Goal: Navigation & Orientation: Find specific page/section

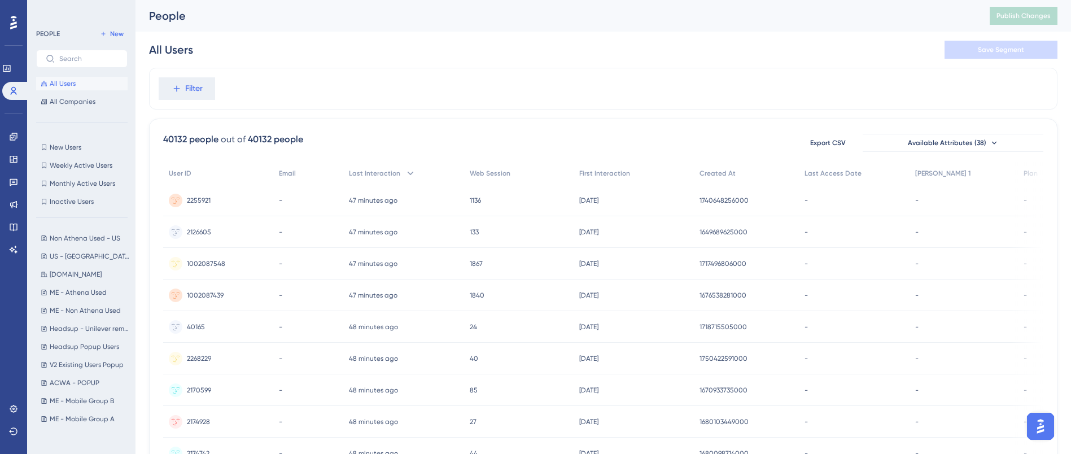
click at [628, 52] on div "All Users Save Segment" at bounding box center [603, 50] width 908 height 36
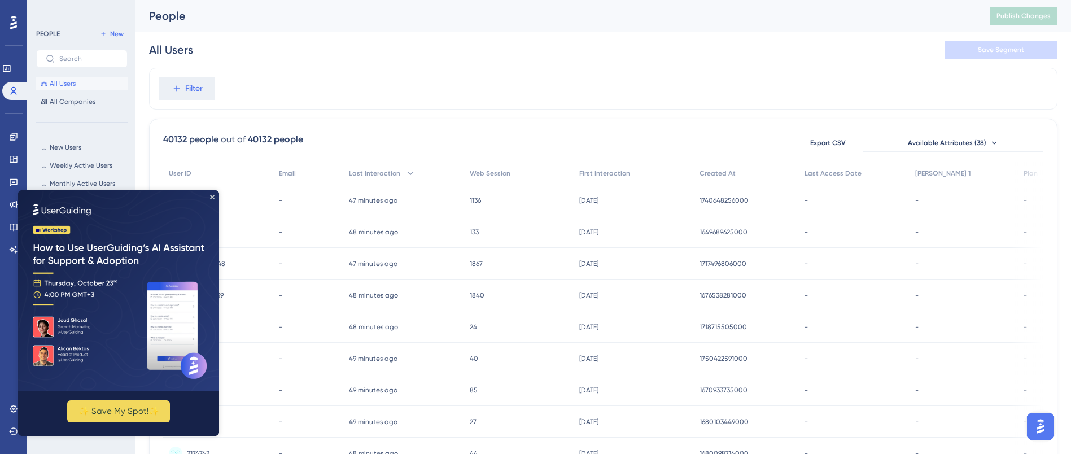
click at [216, 197] on img at bounding box center [118, 290] width 201 height 201
click at [209, 198] on img at bounding box center [118, 290] width 201 height 201
click at [212, 196] on icon "Close Preview" at bounding box center [212, 197] width 5 height 5
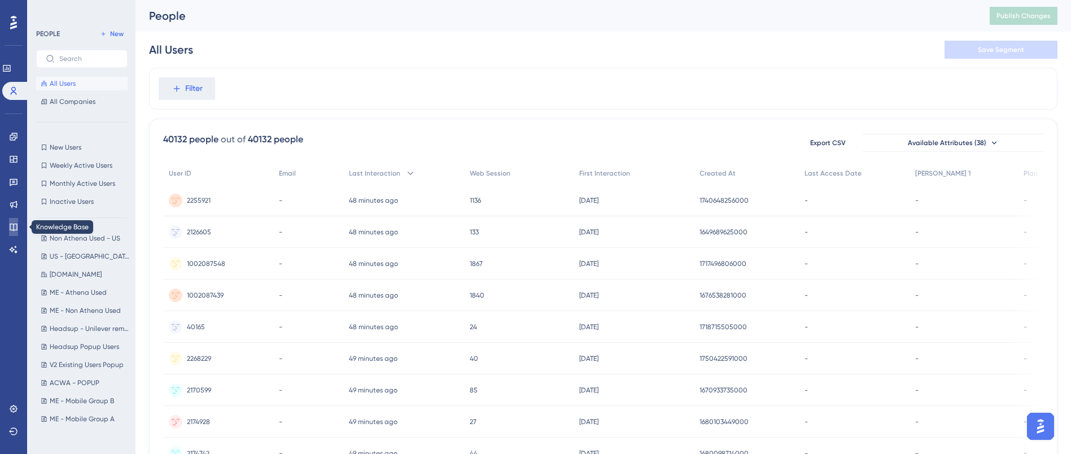
click at [18, 230] on link at bounding box center [13, 227] width 9 height 18
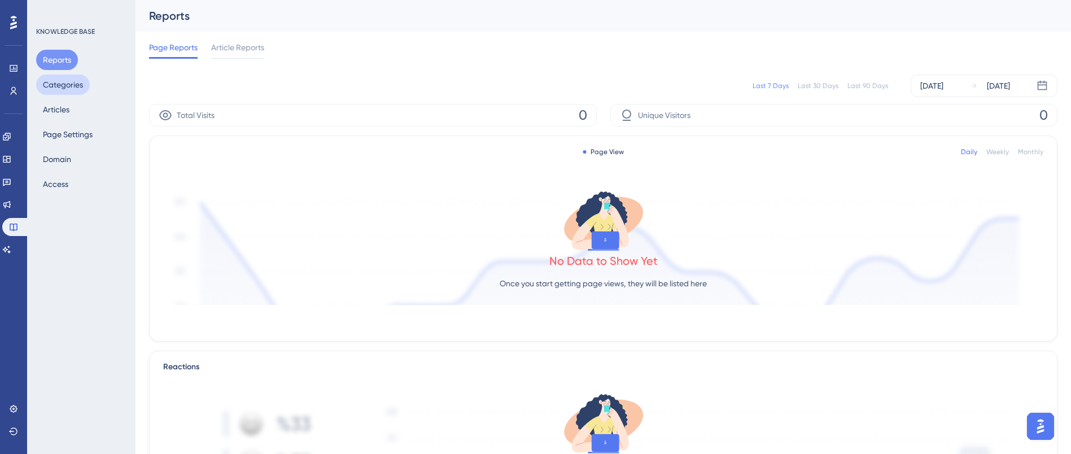
click at [74, 88] on button "Categories" at bounding box center [63, 85] width 54 height 20
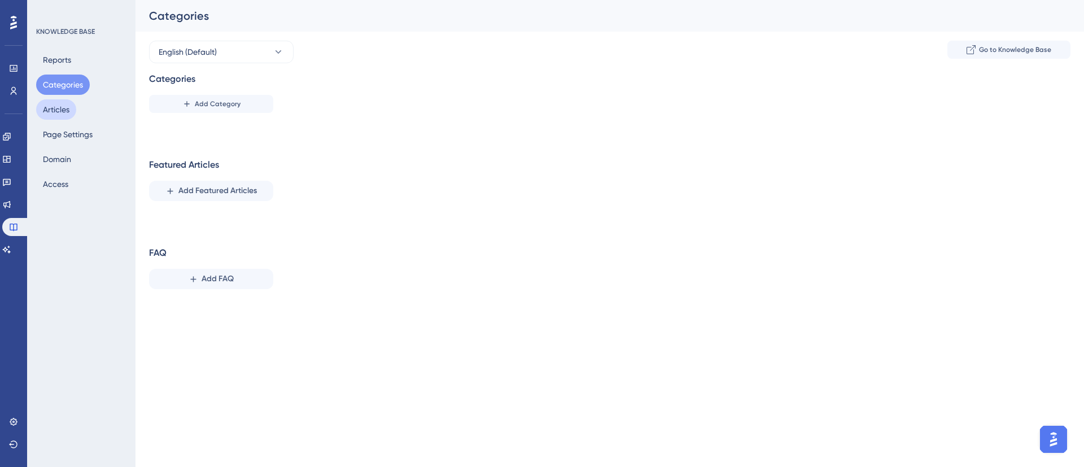
click at [63, 112] on button "Articles" at bounding box center [56, 109] width 40 height 20
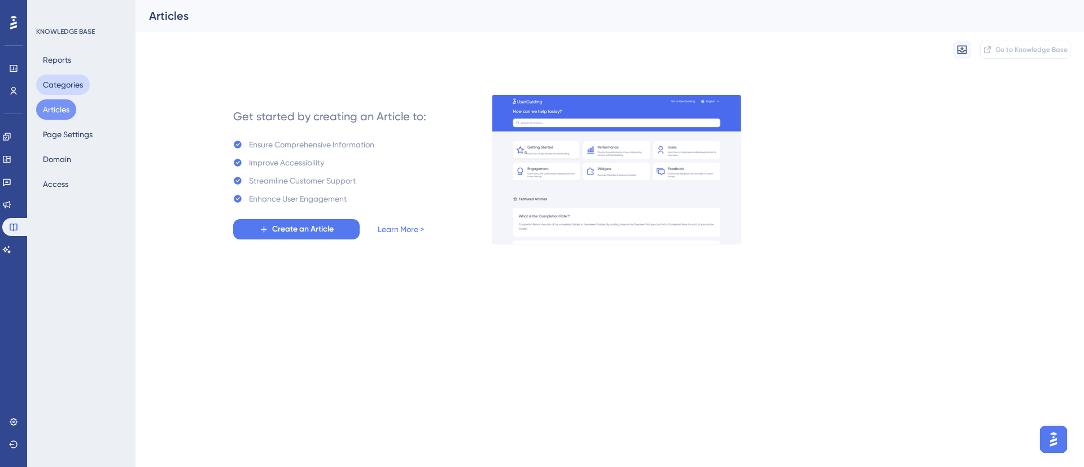
click at [60, 82] on button "Categories" at bounding box center [63, 85] width 54 height 20
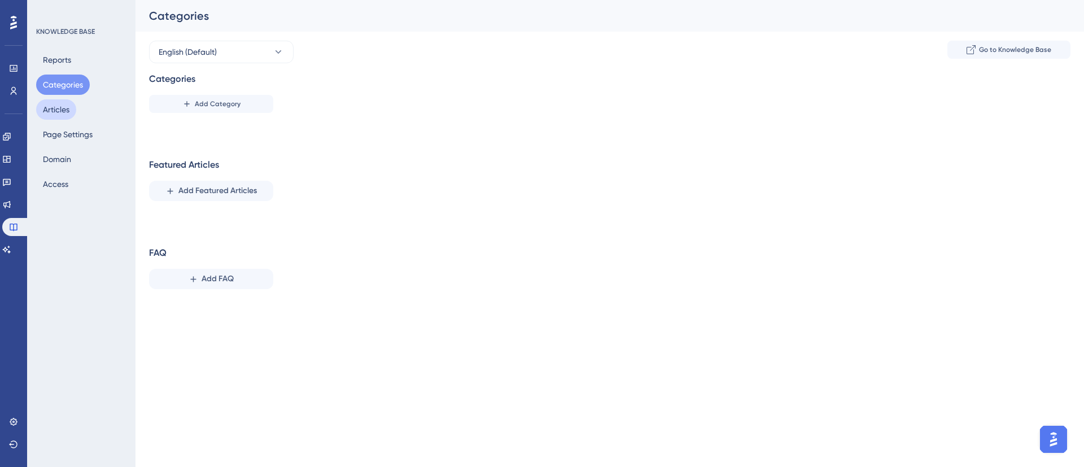
click at [70, 112] on button "Articles" at bounding box center [56, 109] width 40 height 20
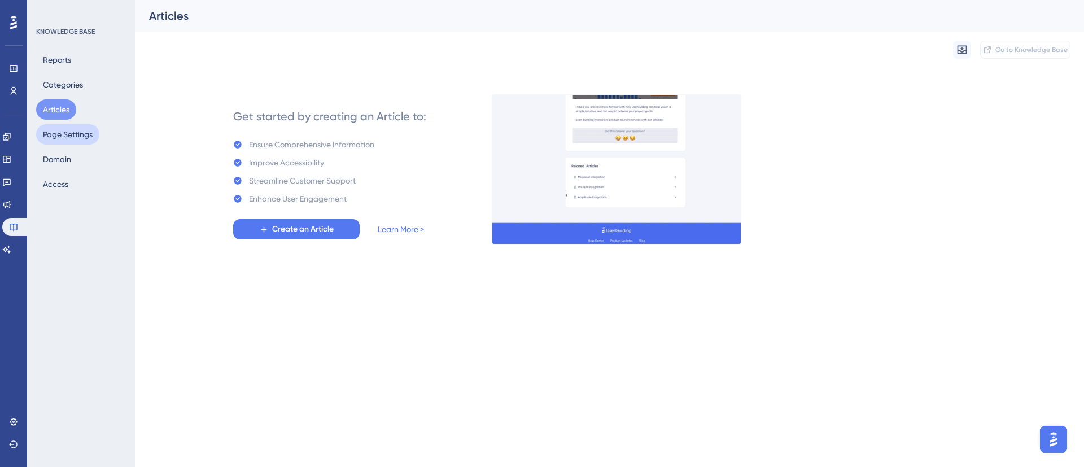
click at [73, 132] on button "Page Settings" at bounding box center [67, 134] width 63 height 20
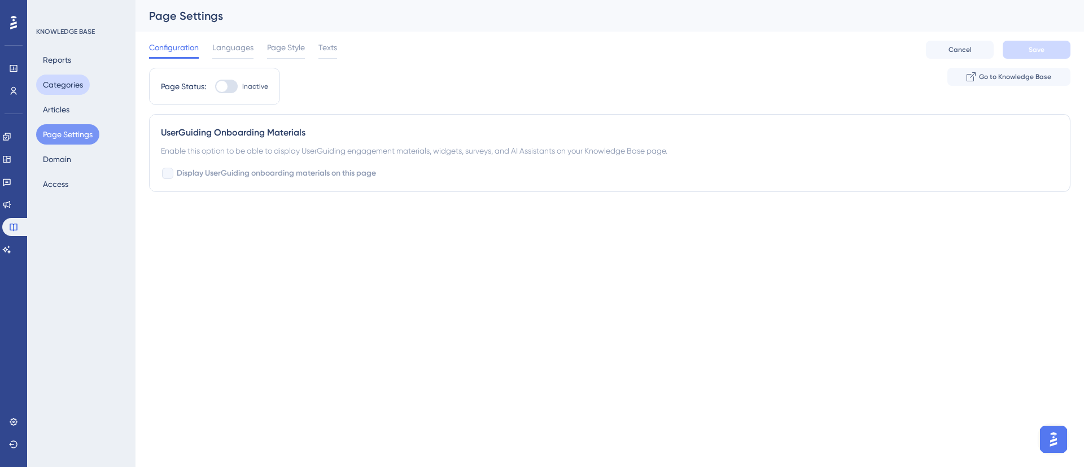
click at [73, 89] on button "Categories" at bounding box center [63, 85] width 54 height 20
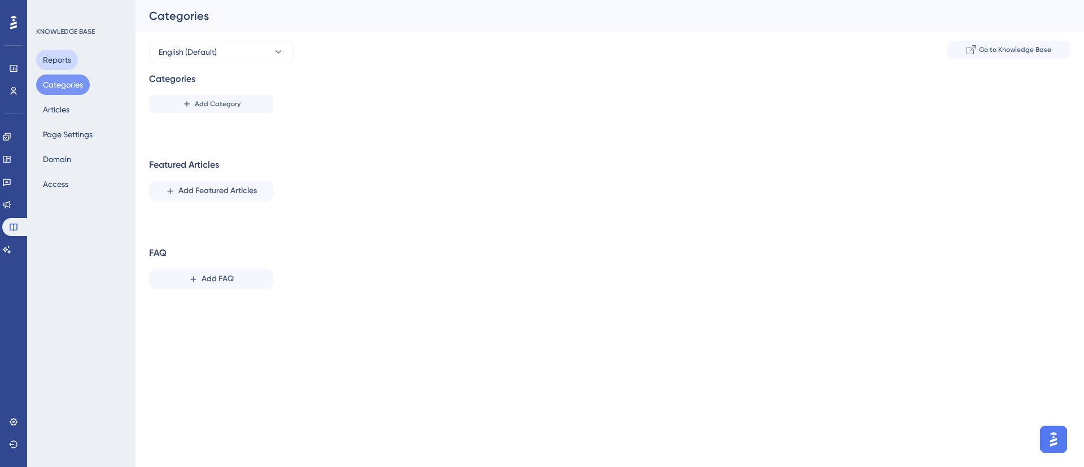
click at [61, 68] on button "Reports" at bounding box center [57, 60] width 42 height 20
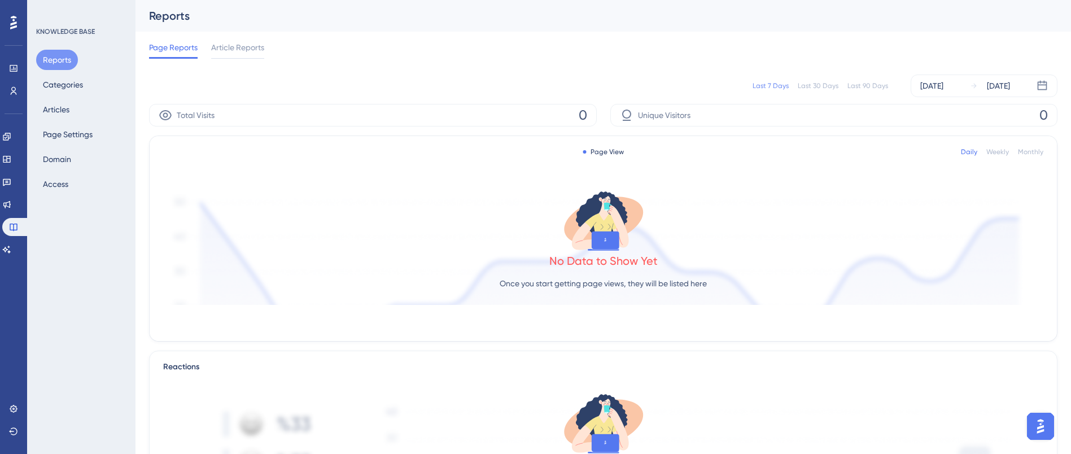
click at [61, 194] on div "KNOWLEDGE BASE Reports Categories Articles Page Settings Domain Access" at bounding box center [81, 227] width 108 height 454
click at [63, 188] on button "Access" at bounding box center [55, 184] width 39 height 20
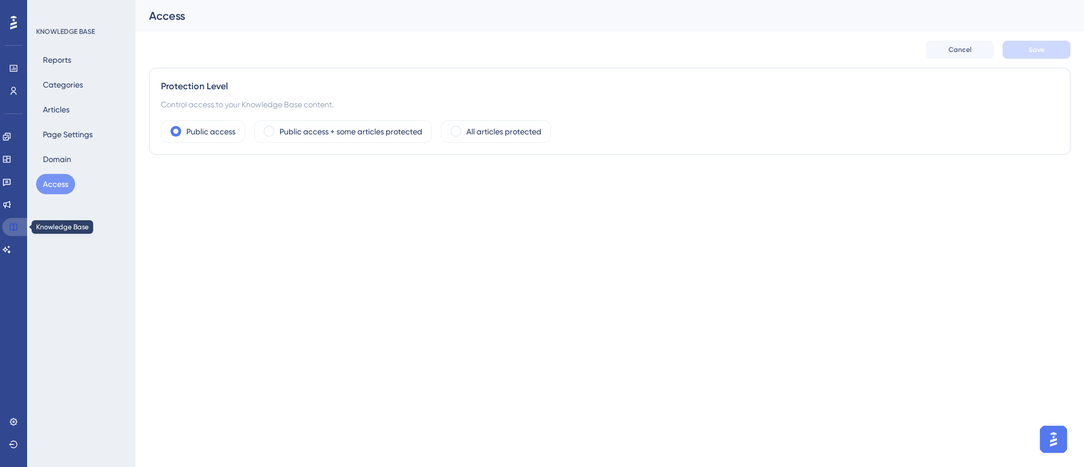
click at [12, 226] on icon at bounding box center [13, 226] width 9 height 9
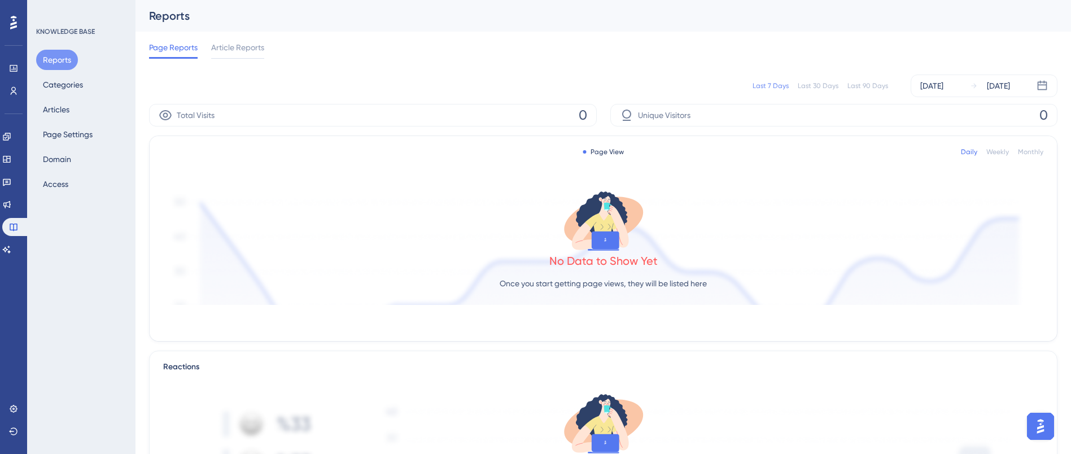
click at [65, 275] on div "KNOWLEDGE BASE Reports Categories Articles Page Settings Domain Access" at bounding box center [81, 227] width 108 height 454
click at [73, 90] on button "Categories" at bounding box center [63, 85] width 54 height 20
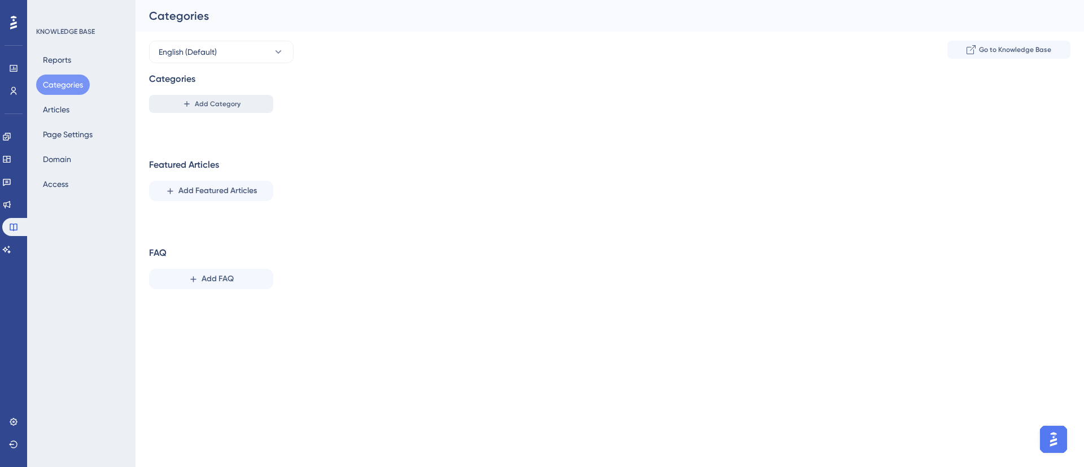
click at [220, 107] on span "Add Category" at bounding box center [218, 103] width 46 height 9
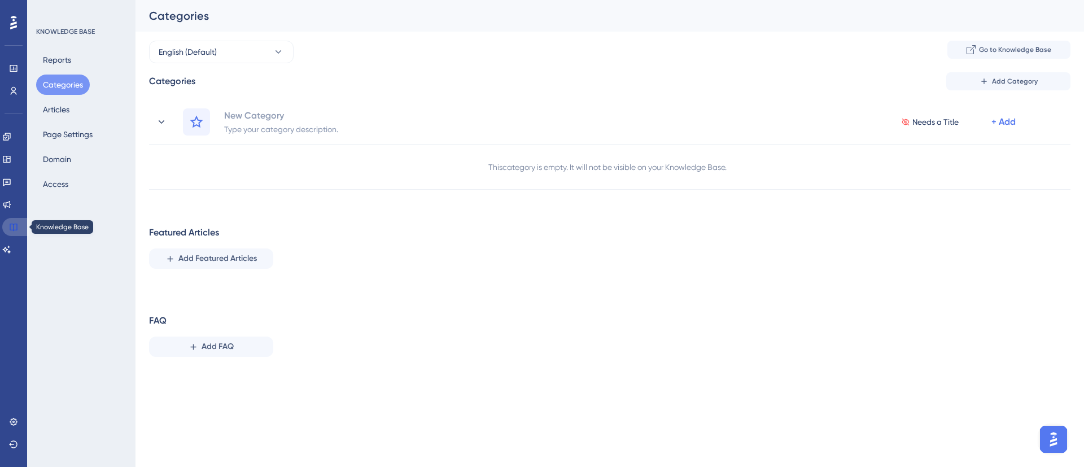
click at [10, 227] on icon at bounding box center [13, 226] width 9 height 9
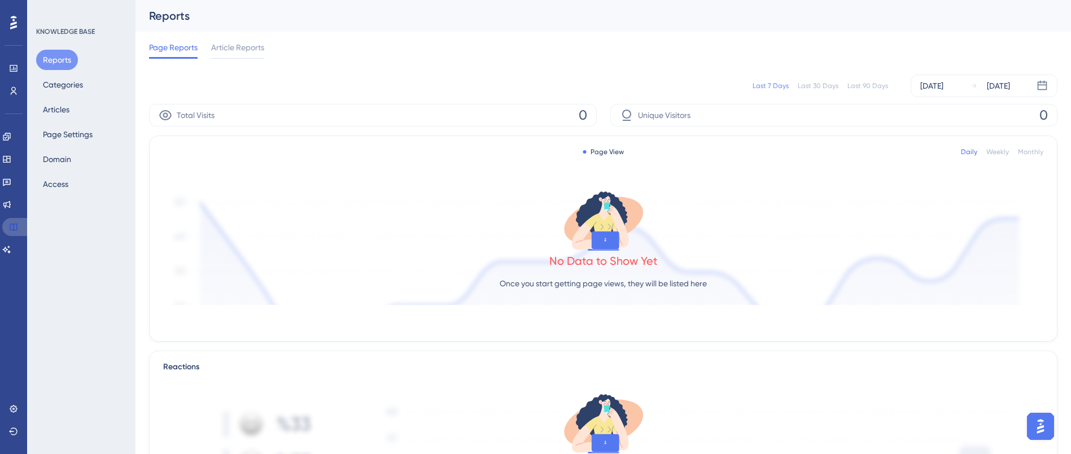
click at [10, 227] on icon at bounding box center [13, 226] width 9 height 9
click at [57, 111] on button "Articles" at bounding box center [56, 109] width 40 height 20
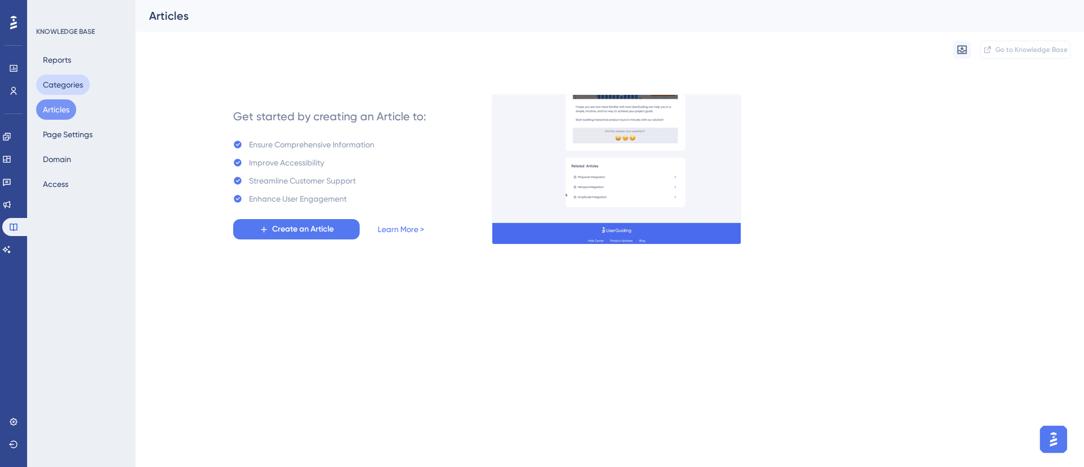
click at [62, 84] on button "Categories" at bounding box center [63, 85] width 54 height 20
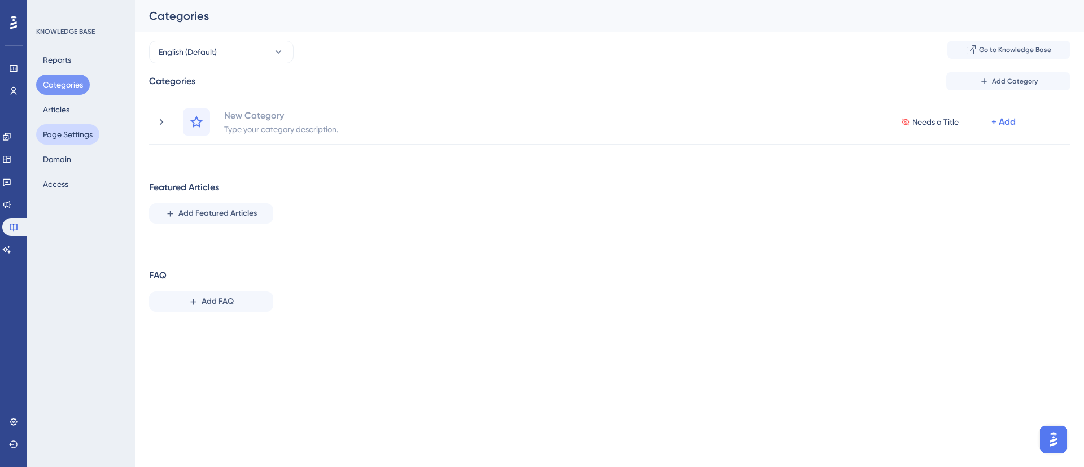
click at [63, 132] on button "Page Settings" at bounding box center [67, 134] width 63 height 20
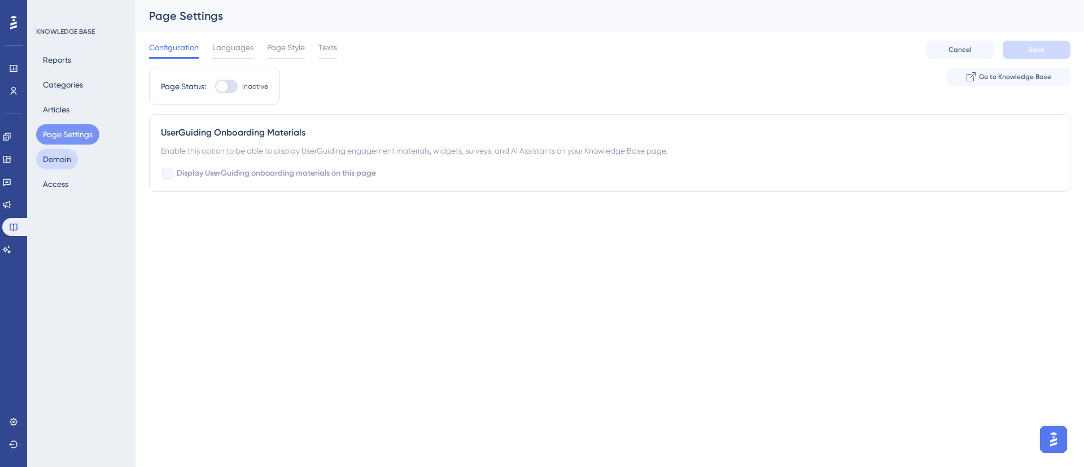
click at [58, 154] on button "Domain" at bounding box center [57, 159] width 42 height 20
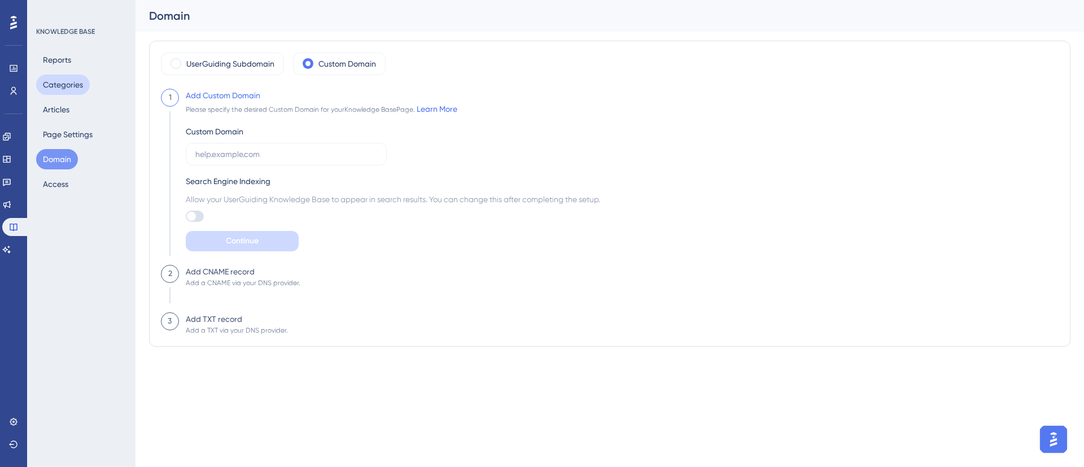
click at [63, 80] on button "Categories" at bounding box center [63, 85] width 54 height 20
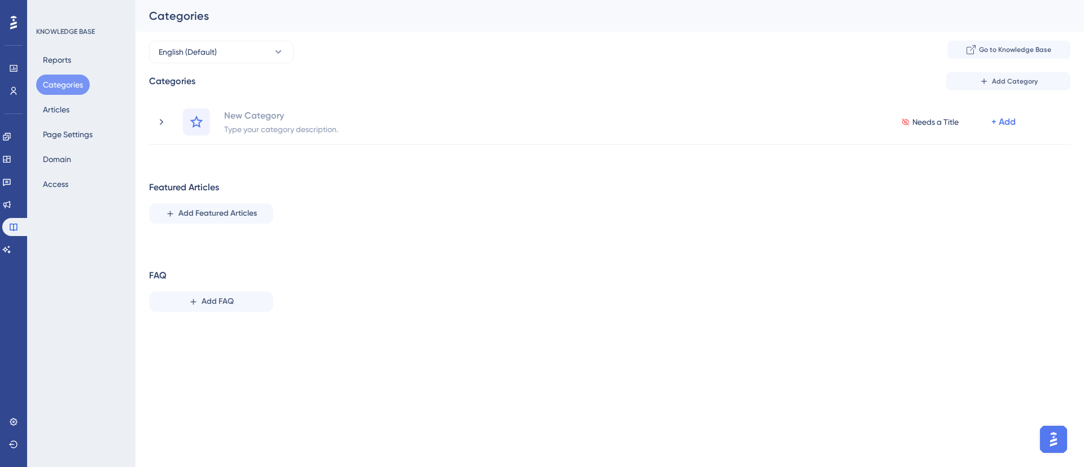
click at [63, 79] on button "Categories" at bounding box center [63, 85] width 54 height 20
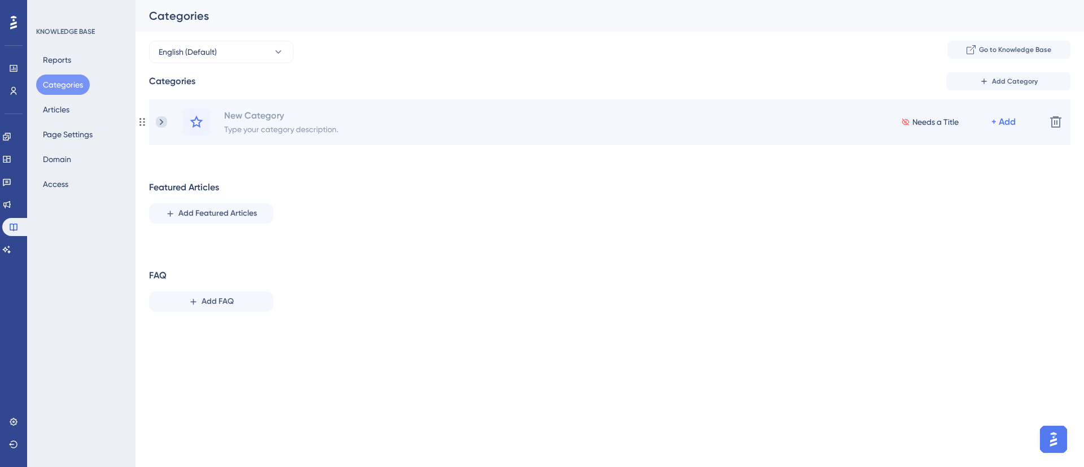
click at [159, 116] on icon at bounding box center [161, 121] width 11 height 11
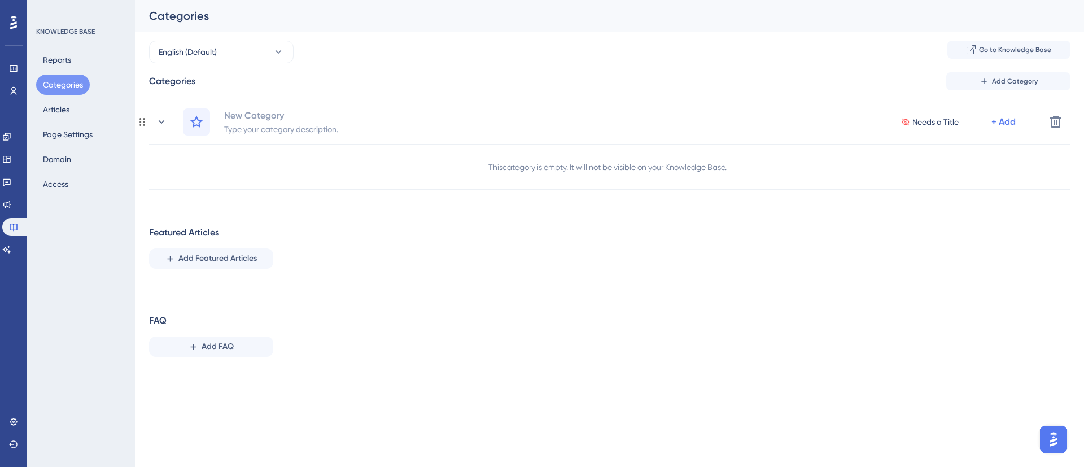
click at [159, 116] on icon at bounding box center [161, 121] width 11 height 11
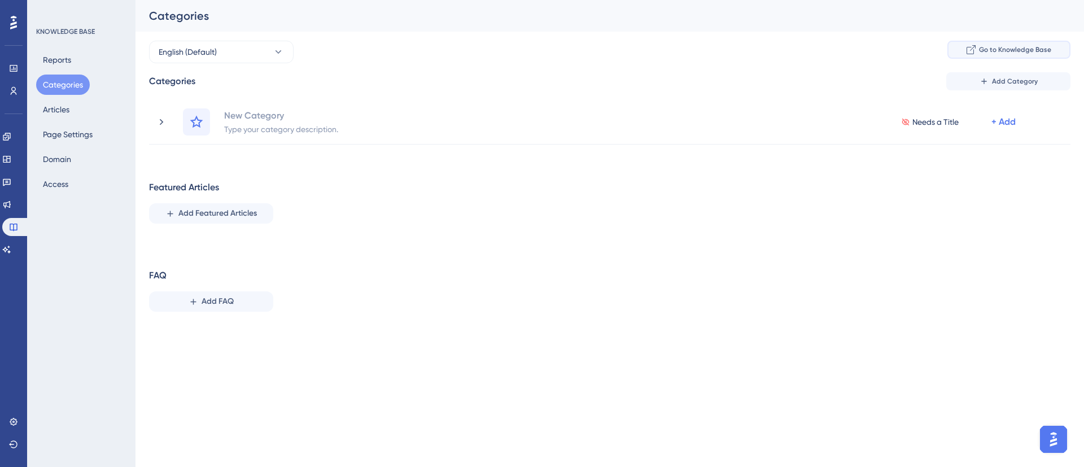
click at [1000, 54] on button "Go to Knowledge Base" at bounding box center [1008, 50] width 123 height 18
click at [1032, 53] on span "Go to Knowledge Base" at bounding box center [1015, 49] width 72 height 9
click at [1011, 56] on button "Go to Knowledge Base" at bounding box center [1008, 50] width 123 height 18
click at [1024, 44] on button "Go to Knowledge Base" at bounding box center [1008, 50] width 123 height 18
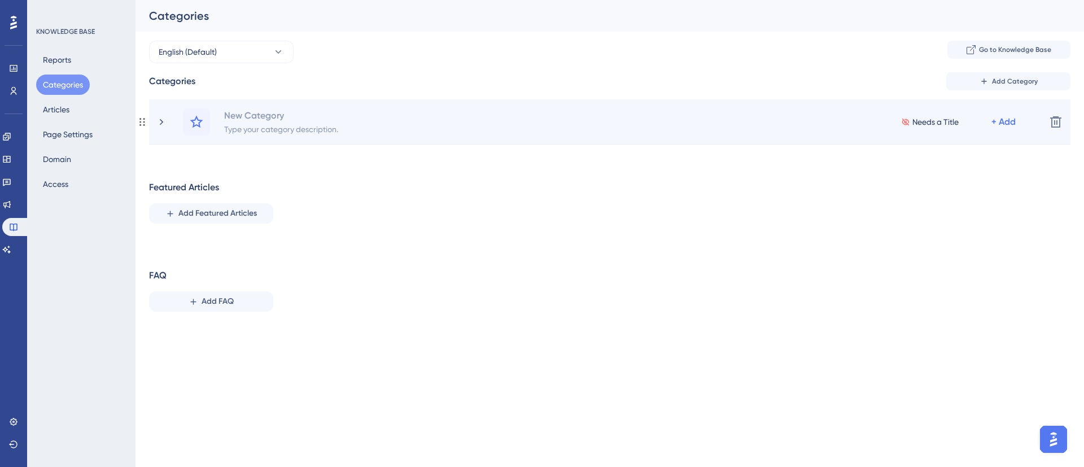
click at [167, 117] on div "New Category Type your category description. Needs a Title + Add" at bounding box center [596, 121] width 881 height 27
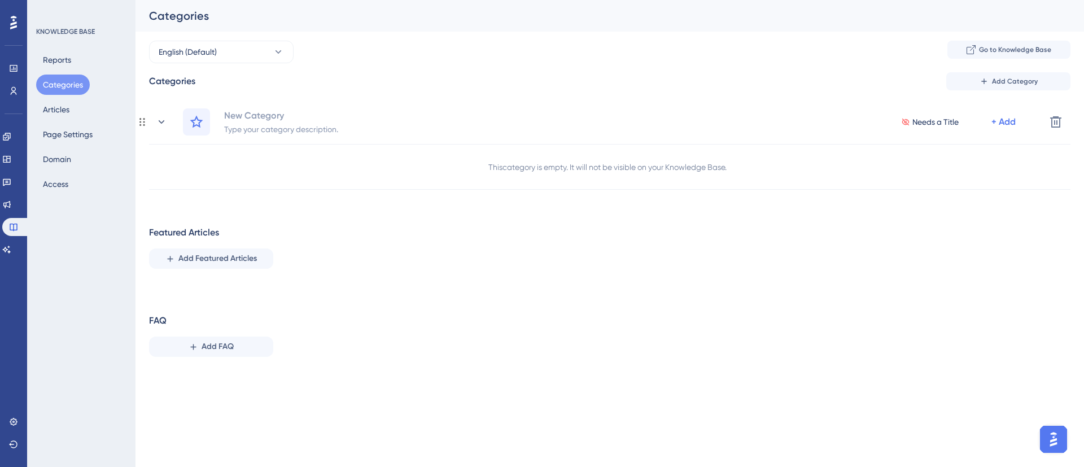
click at [167, 117] on div "New Category Type your category description. Needs a Title + Add" at bounding box center [596, 121] width 881 height 27
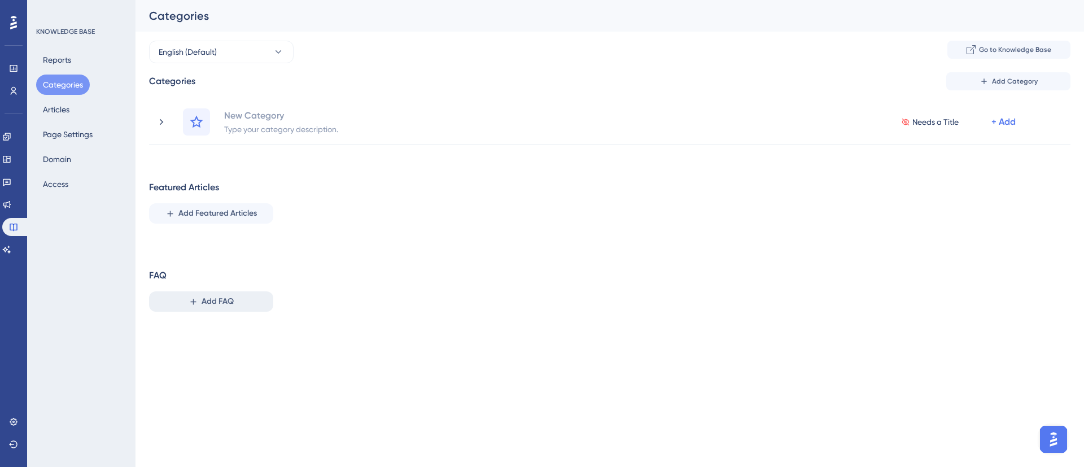
click at [207, 298] on span "Add FAQ" at bounding box center [218, 302] width 32 height 14
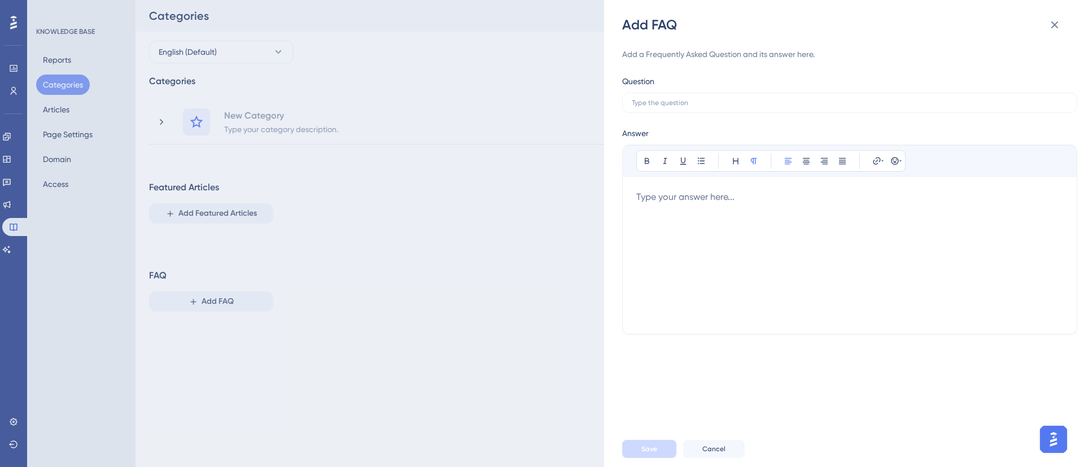
click at [817, 263] on div at bounding box center [849, 255] width 427 height 130
click at [663, 102] on input "text" at bounding box center [850, 103] width 436 height 8
click at [1051, 27] on icon at bounding box center [1055, 25] width 14 height 14
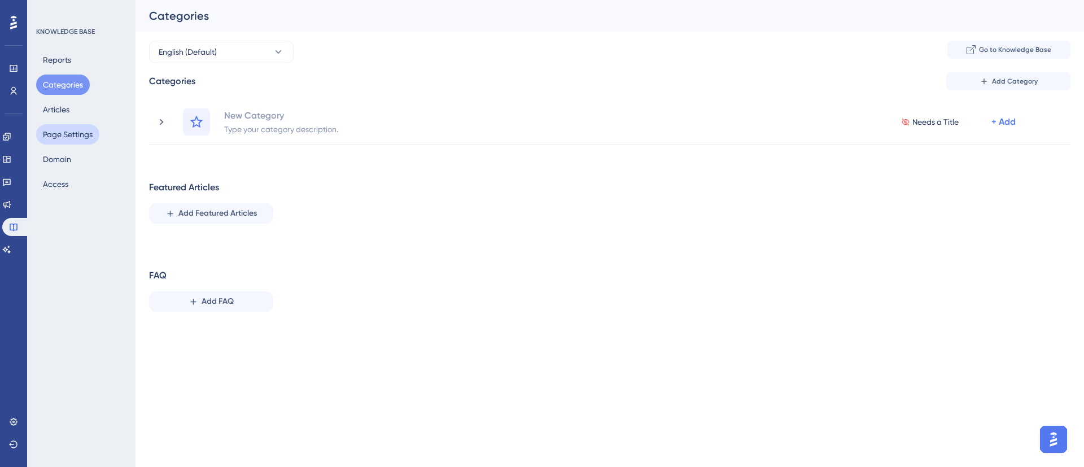
click at [78, 129] on button "Page Settings" at bounding box center [67, 134] width 63 height 20
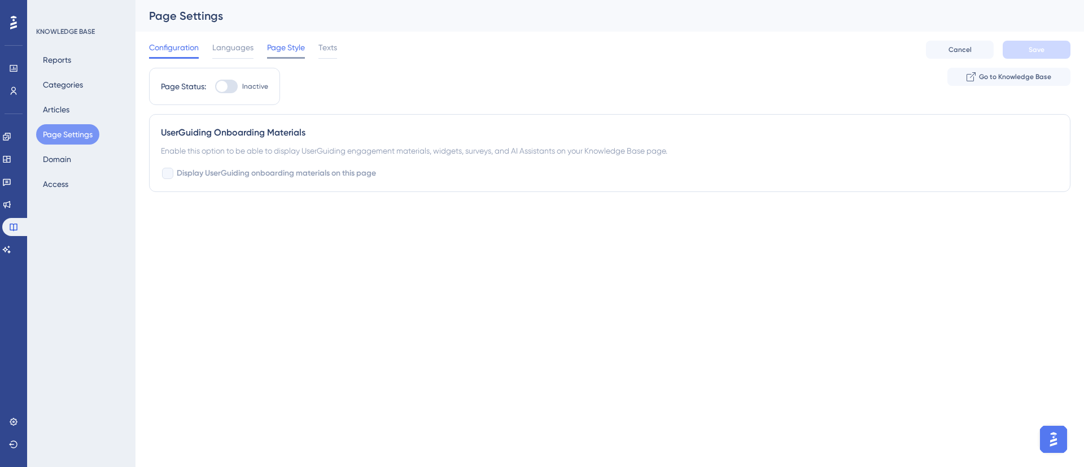
click at [283, 49] on span "Page Style" at bounding box center [286, 48] width 38 height 14
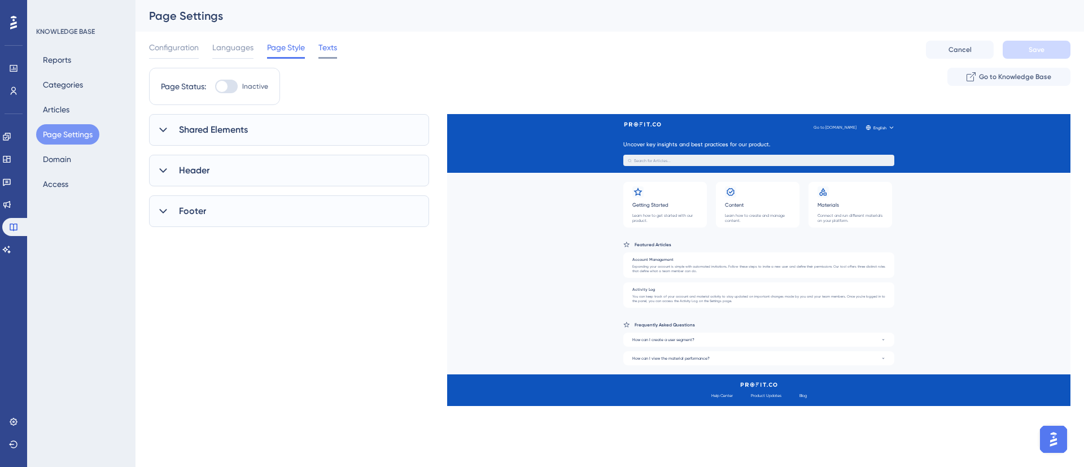
click at [322, 49] on span "Texts" at bounding box center [327, 48] width 19 height 14
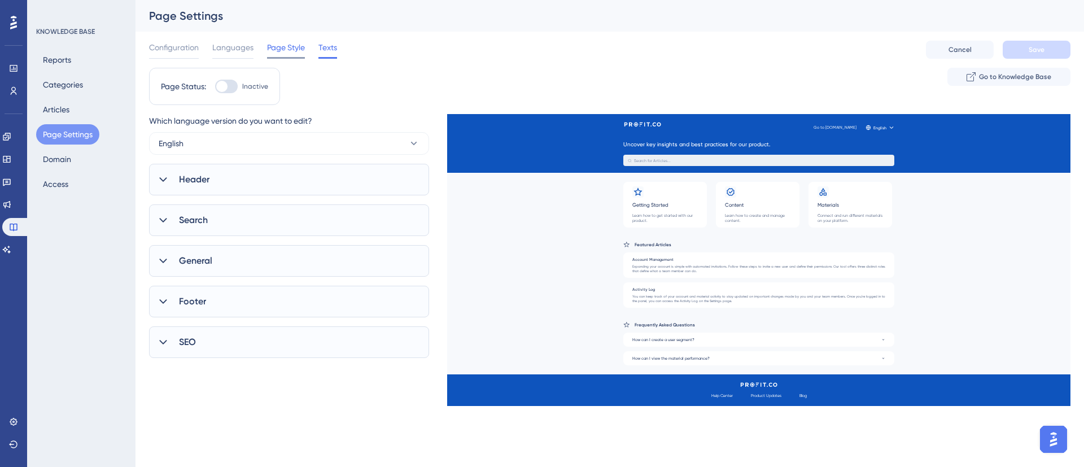
click at [285, 49] on span "Page Style" at bounding box center [286, 48] width 38 height 14
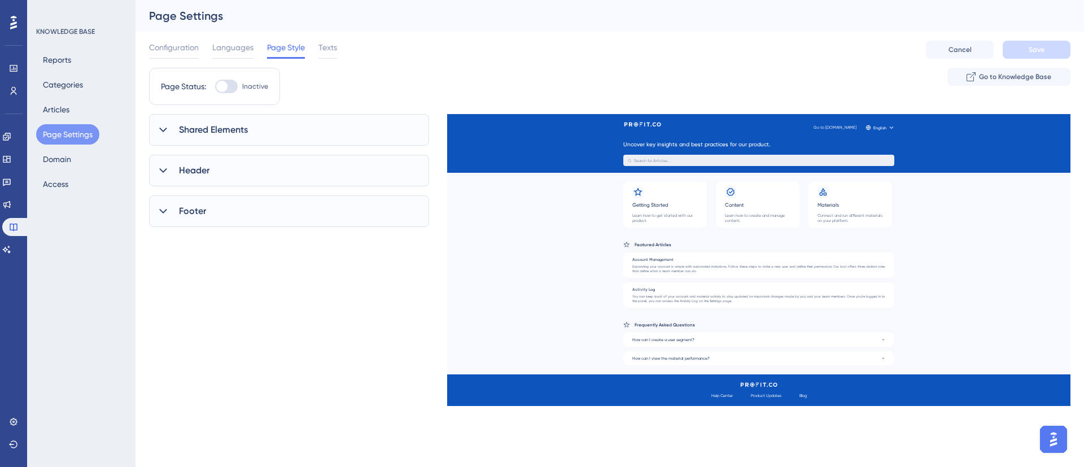
click at [169, 136] on div at bounding box center [163, 130] width 14 height 14
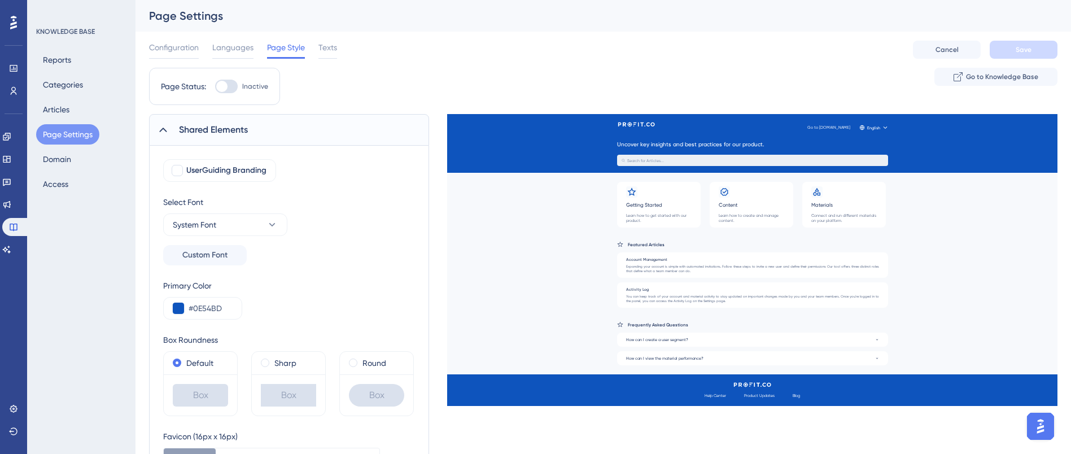
click at [167, 133] on icon at bounding box center [163, 129] width 11 height 11
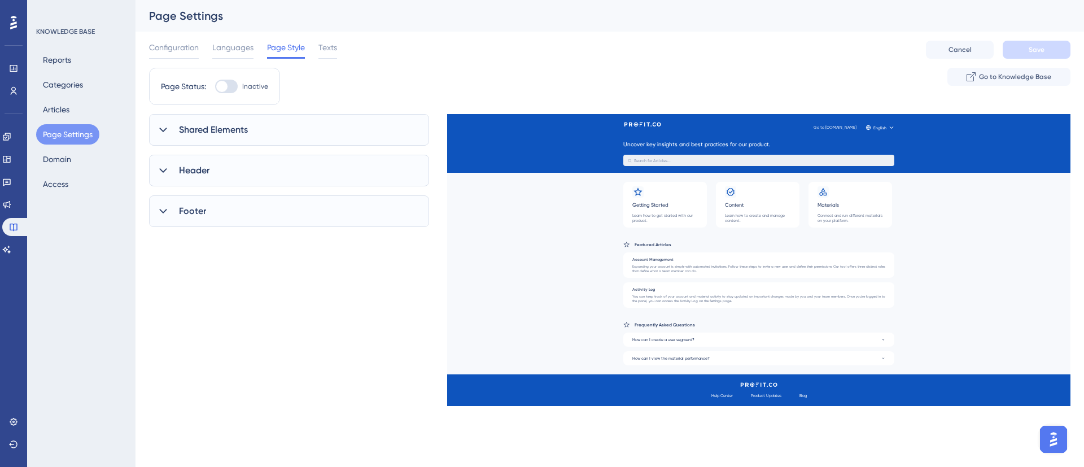
click at [167, 171] on icon at bounding box center [163, 170] width 11 height 11
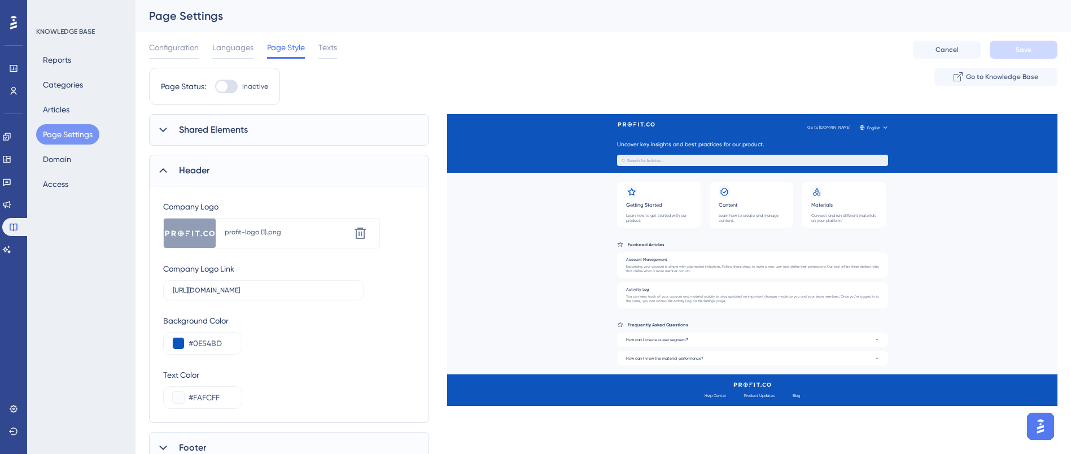
click at [167, 172] on icon at bounding box center [162, 170] width 7 height 5
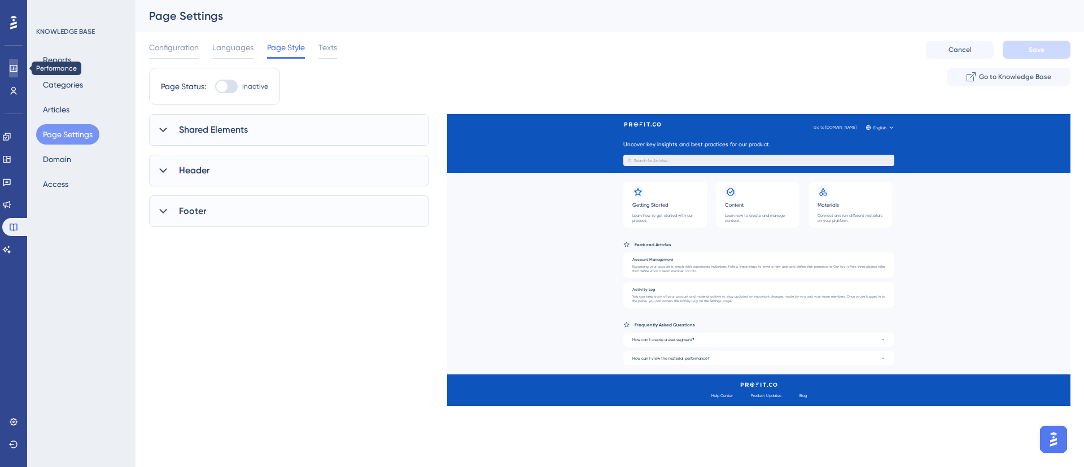
click at [12, 71] on icon at bounding box center [13, 68] width 9 height 9
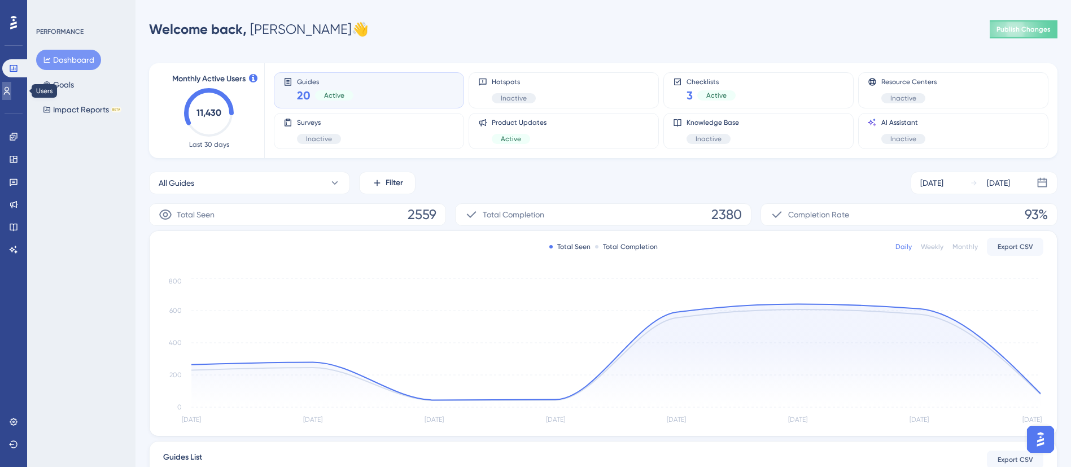
click at [11, 86] on icon at bounding box center [6, 90] width 9 height 9
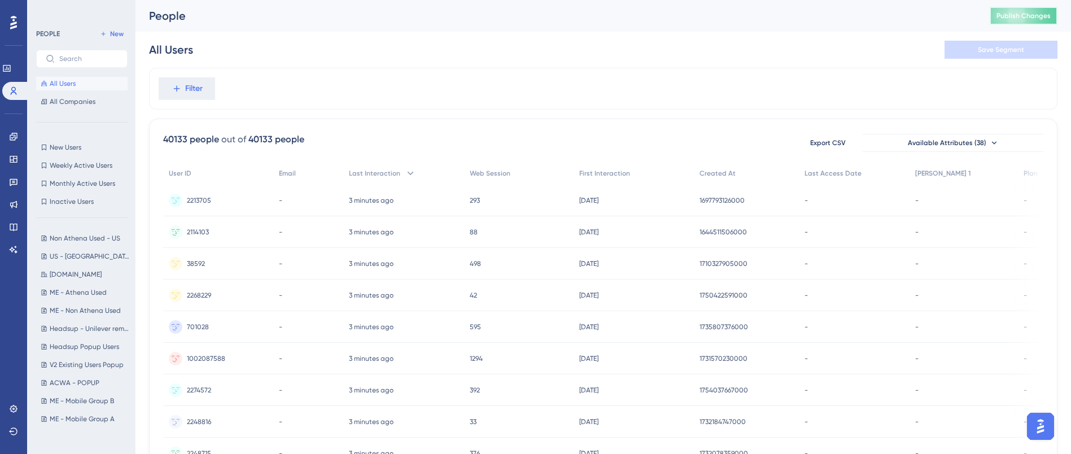
click at [1057, 23] on button "Publish Changes" at bounding box center [1024, 16] width 68 height 18
click at [805, 42] on div "All Users Save Segment" at bounding box center [603, 50] width 908 height 36
click at [1043, 431] on img "Open AI Assistant Launcher" at bounding box center [1040, 426] width 20 height 20
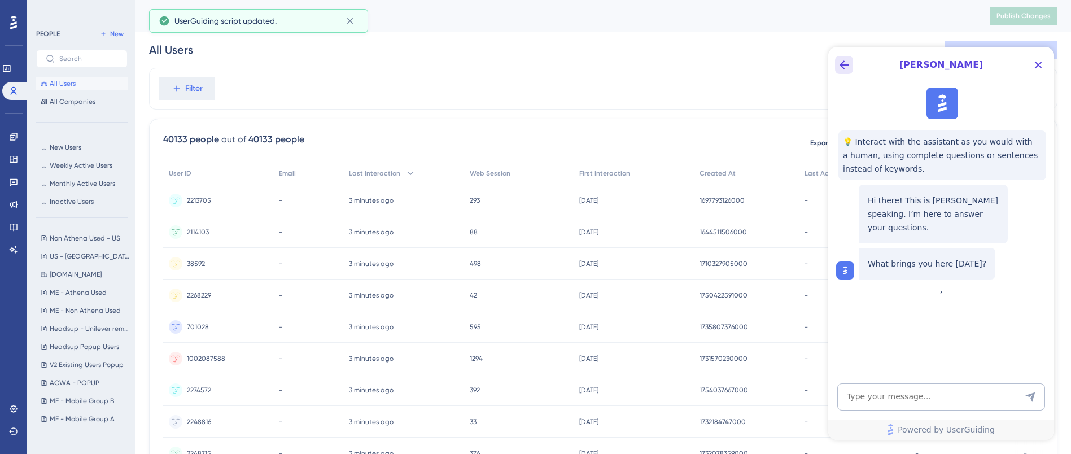
click at [842, 73] on button "Back Button" at bounding box center [844, 65] width 18 height 18
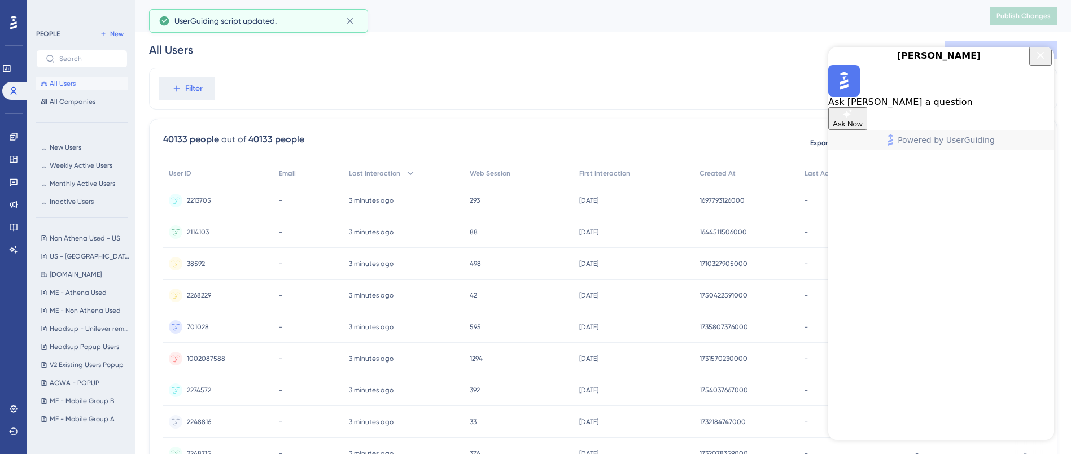
click at [1038, 62] on icon "Close Button" at bounding box center [1041, 56] width 14 height 14
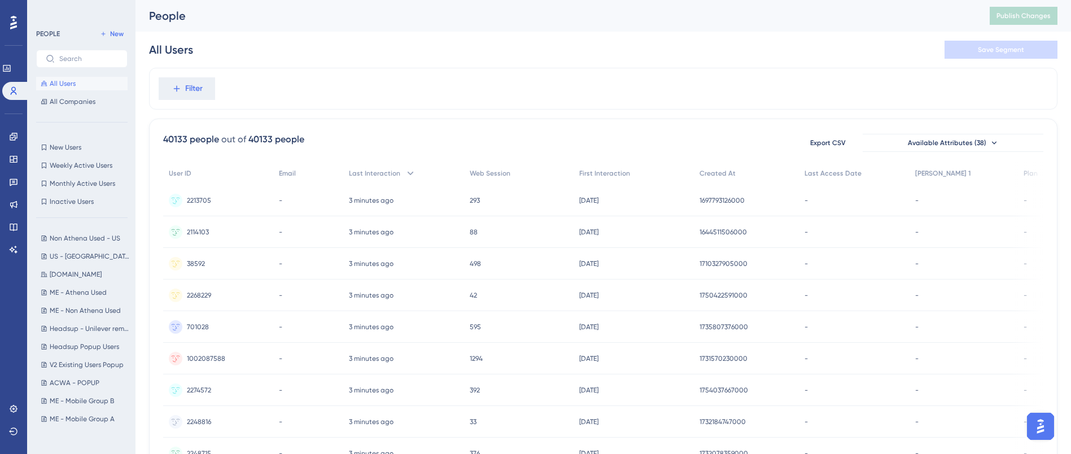
click at [1049, 428] on img "Open AI Assistant Launcher" at bounding box center [1040, 426] width 20 height 20
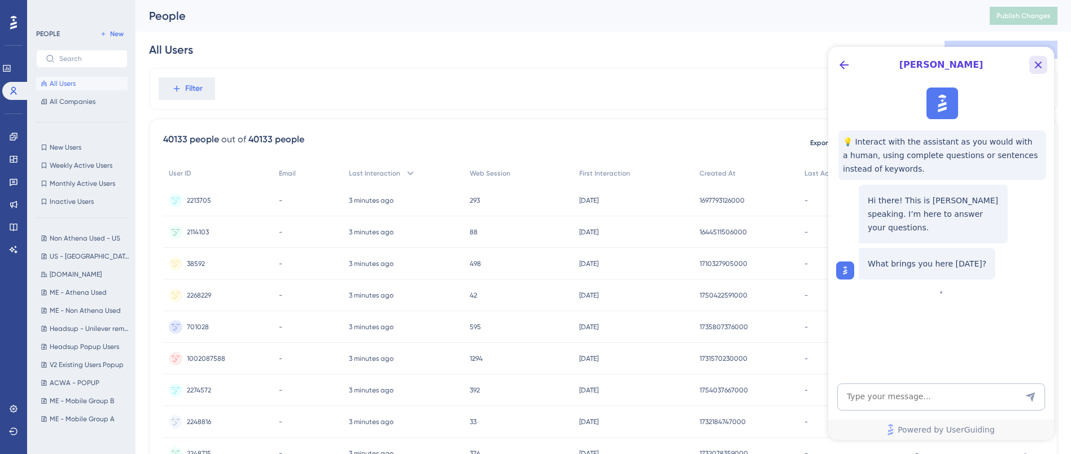
click at [1037, 66] on icon "Close Button" at bounding box center [1038, 65] width 7 height 7
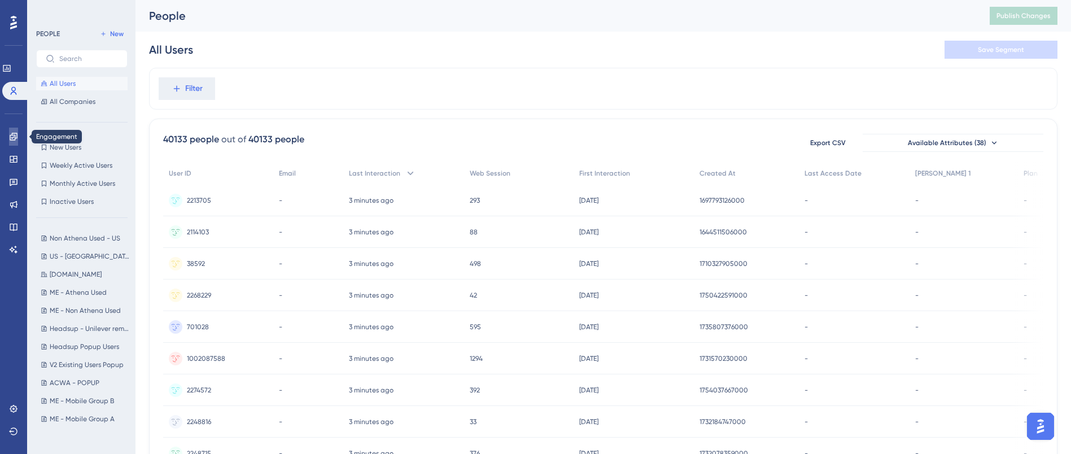
click at [12, 138] on icon at bounding box center [13, 136] width 7 height 7
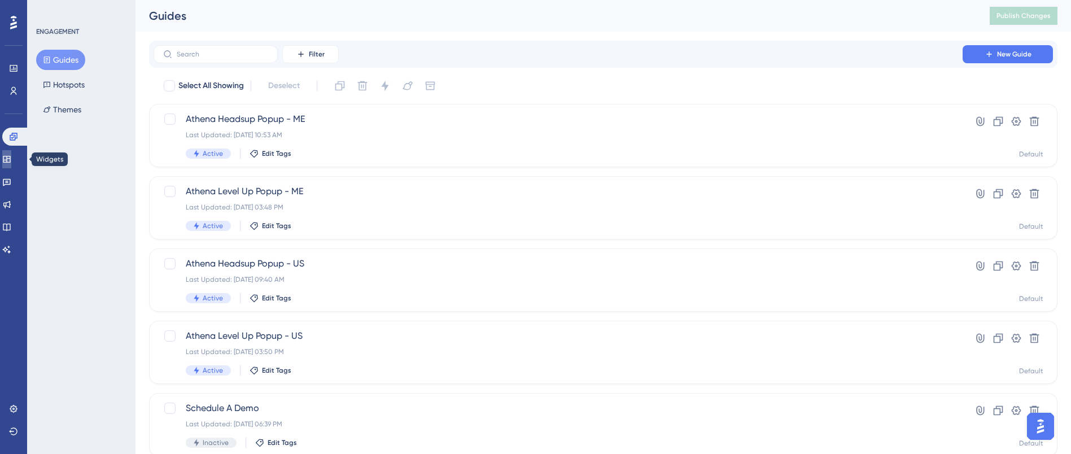
click at [11, 165] on link at bounding box center [6, 159] width 9 height 18
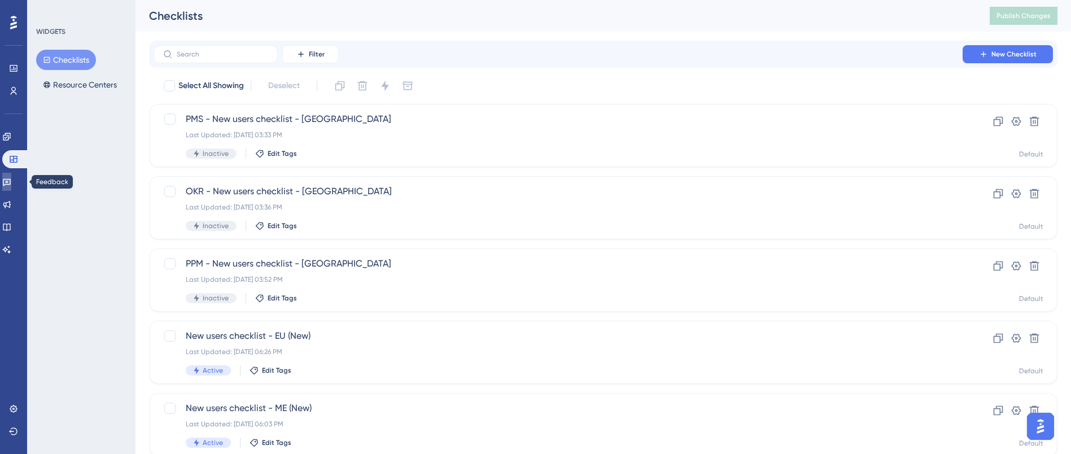
click at [11, 181] on icon at bounding box center [6, 181] width 9 height 9
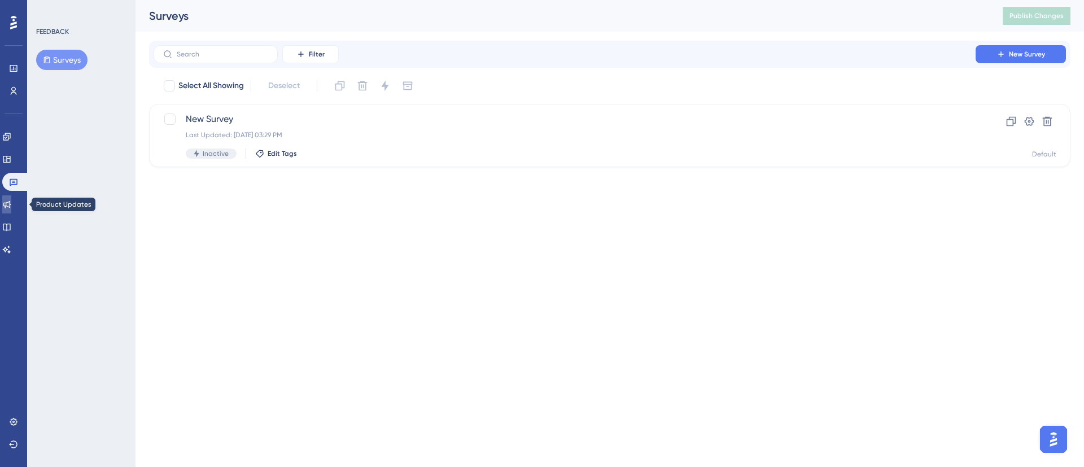
click at [11, 208] on icon at bounding box center [6, 204] width 9 height 9
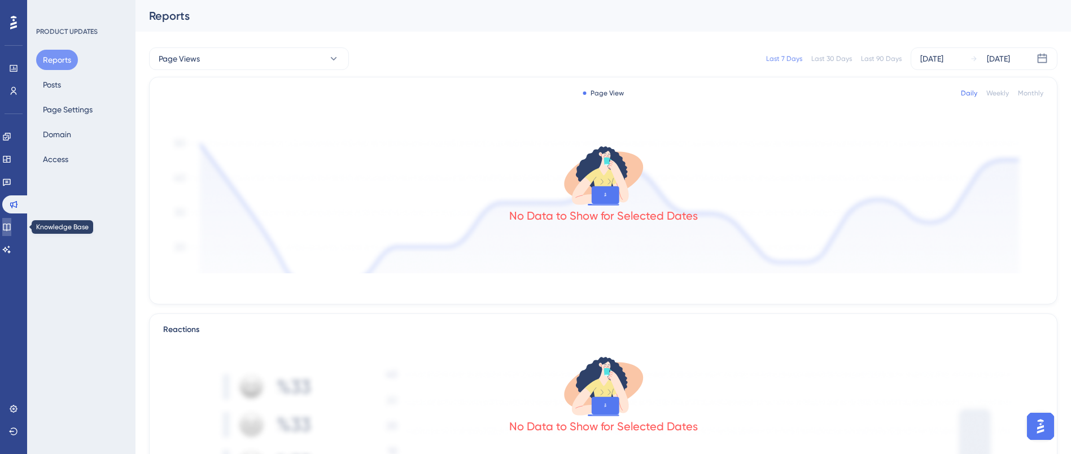
click at [11, 229] on icon at bounding box center [6, 226] width 9 height 9
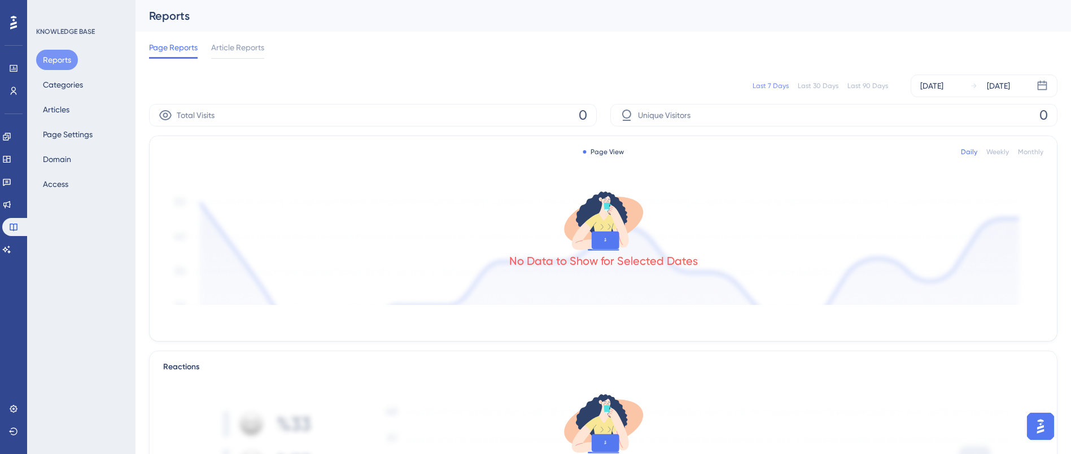
click at [364, 83] on div "Last 7 Days Last 30 Days Last 90 Days [DATE] [DATE]" at bounding box center [603, 86] width 908 height 23
